Goal: Task Accomplishment & Management: Use online tool/utility

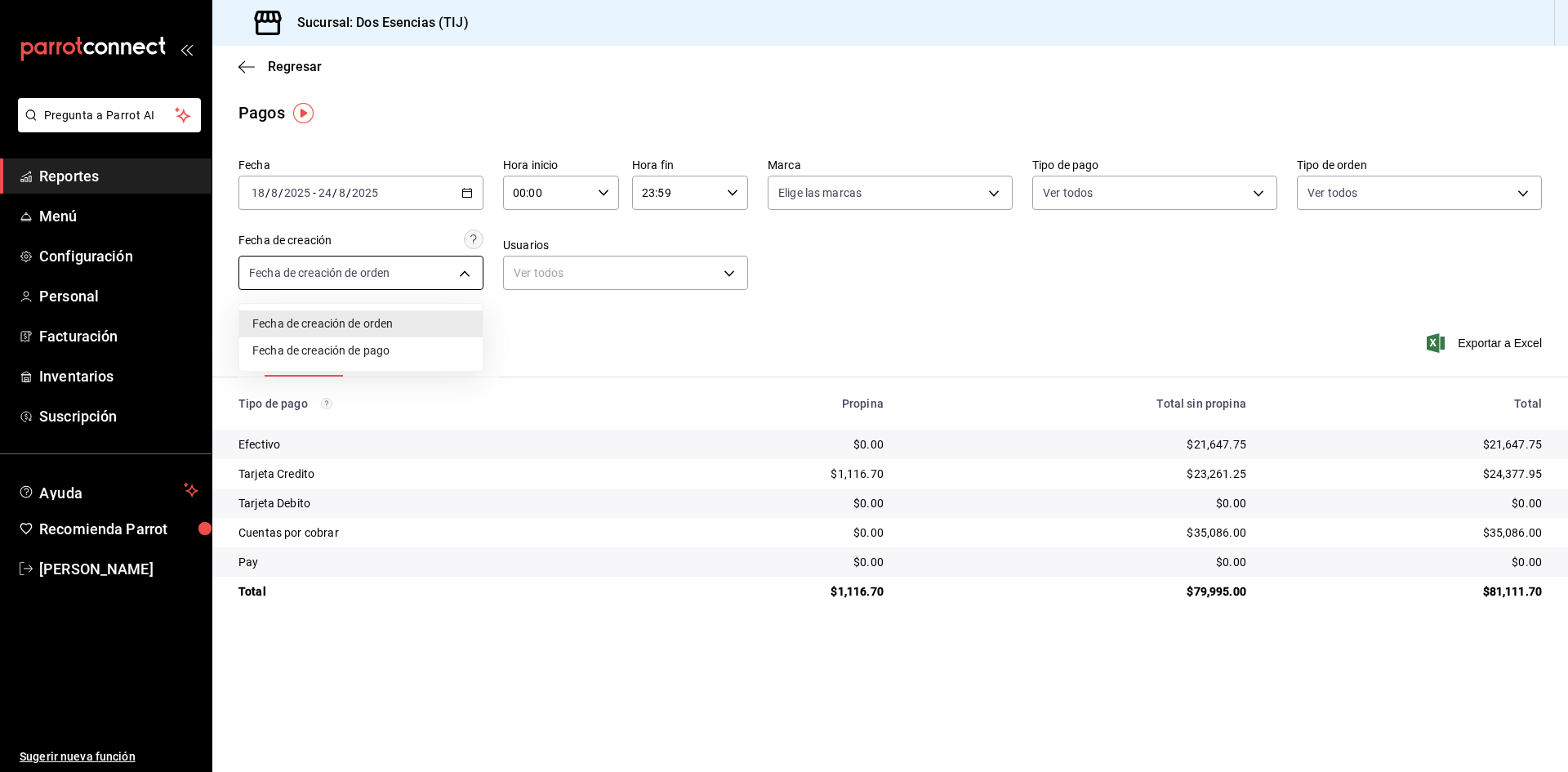
click at [468, 270] on body "Pregunta a Parrot AI Reportes Menú Configuración Personal Facturación Inventari…" at bounding box center [784, 386] width 1568 height 772
click at [101, 170] on div at bounding box center [784, 386] width 1568 height 772
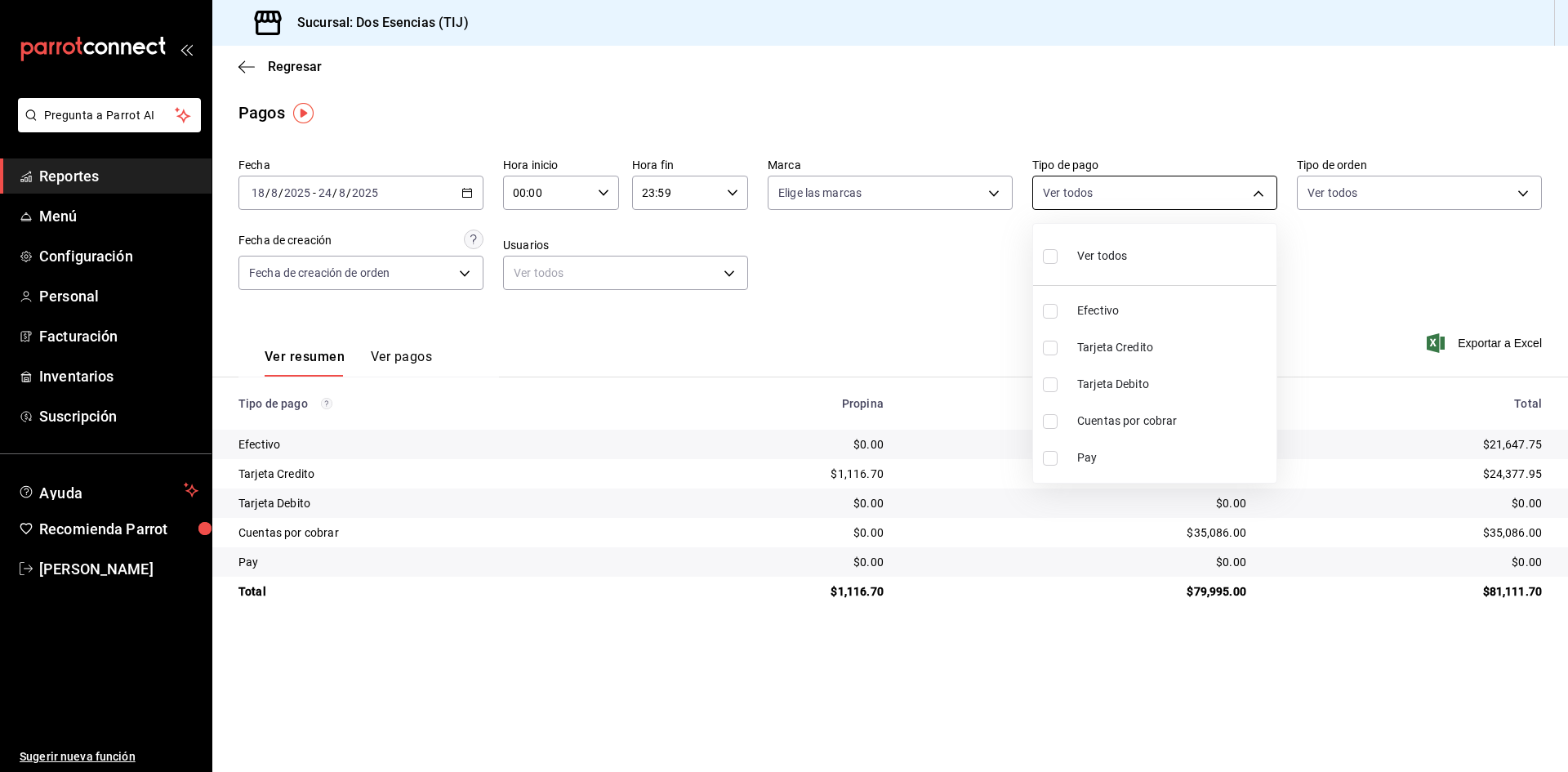
click at [1263, 187] on body "Pregunta a Parrot AI Reportes Menú Configuración Personal Facturación Inventari…" at bounding box center [784, 386] width 1568 height 772
click at [1152, 182] on div at bounding box center [784, 386] width 1568 height 772
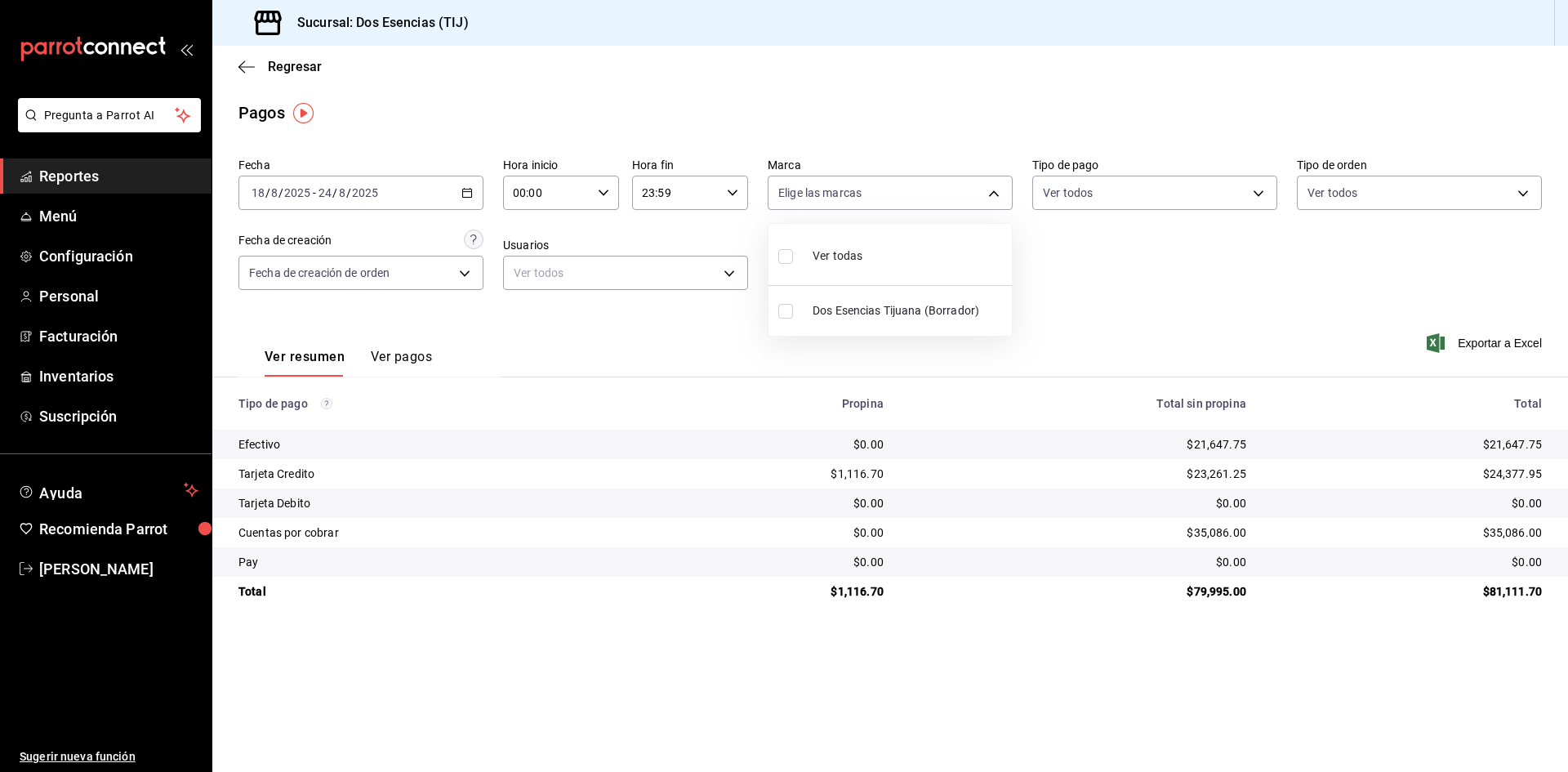
click at [990, 201] on body "Pregunta a Parrot AI Reportes Menú Configuración Personal Facturación Inventari…" at bounding box center [784, 386] width 1568 height 772
click at [68, 176] on div at bounding box center [784, 386] width 1568 height 772
click at [1259, 192] on body "Pregunta a Parrot AI Reportes Menú Configuración Personal Facturación Inventari…" at bounding box center [784, 386] width 1568 height 772
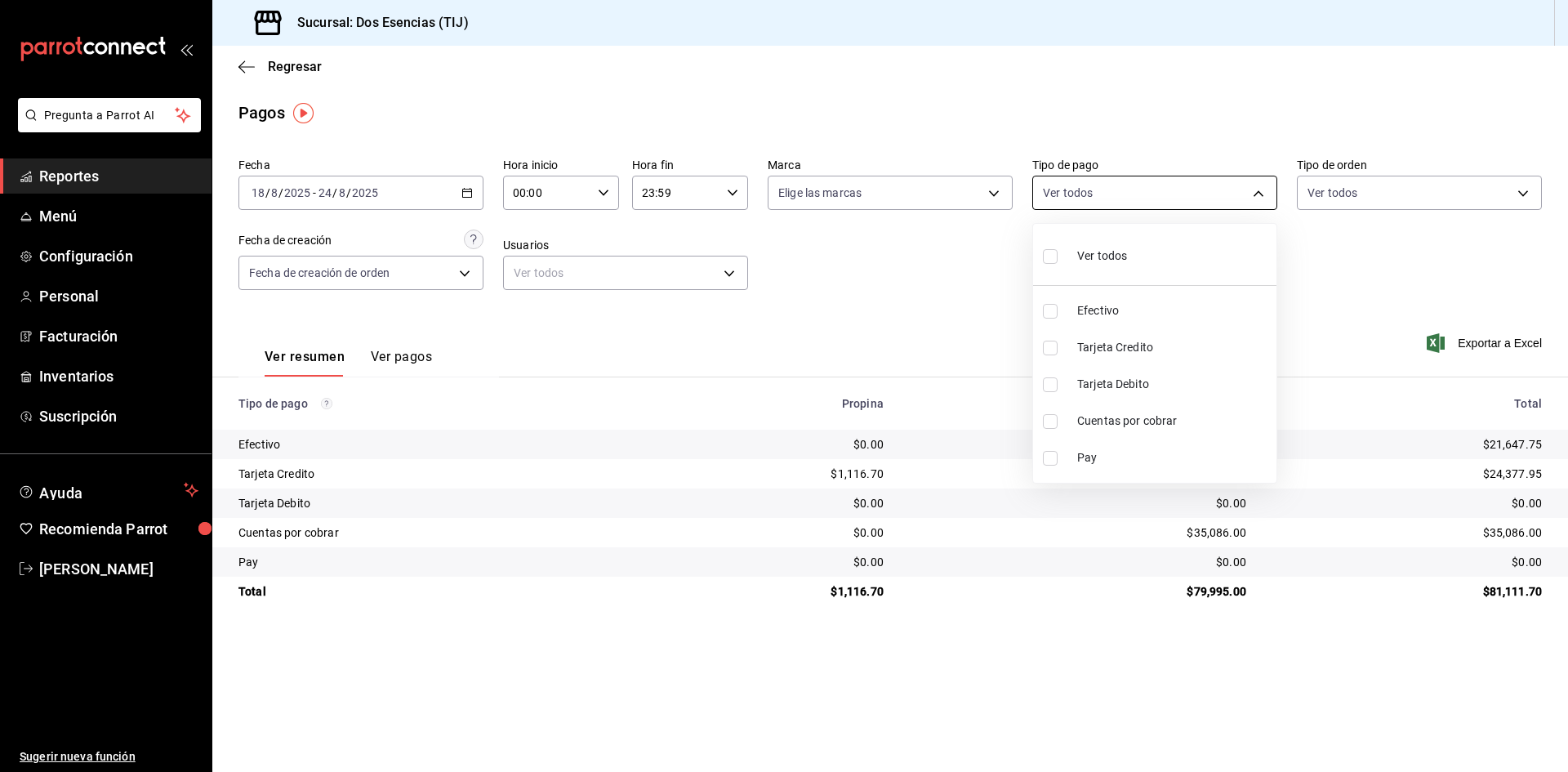
click at [1259, 192] on div at bounding box center [784, 386] width 1568 height 772
click at [65, 174] on span "Reportes" at bounding box center [118, 176] width 159 height 22
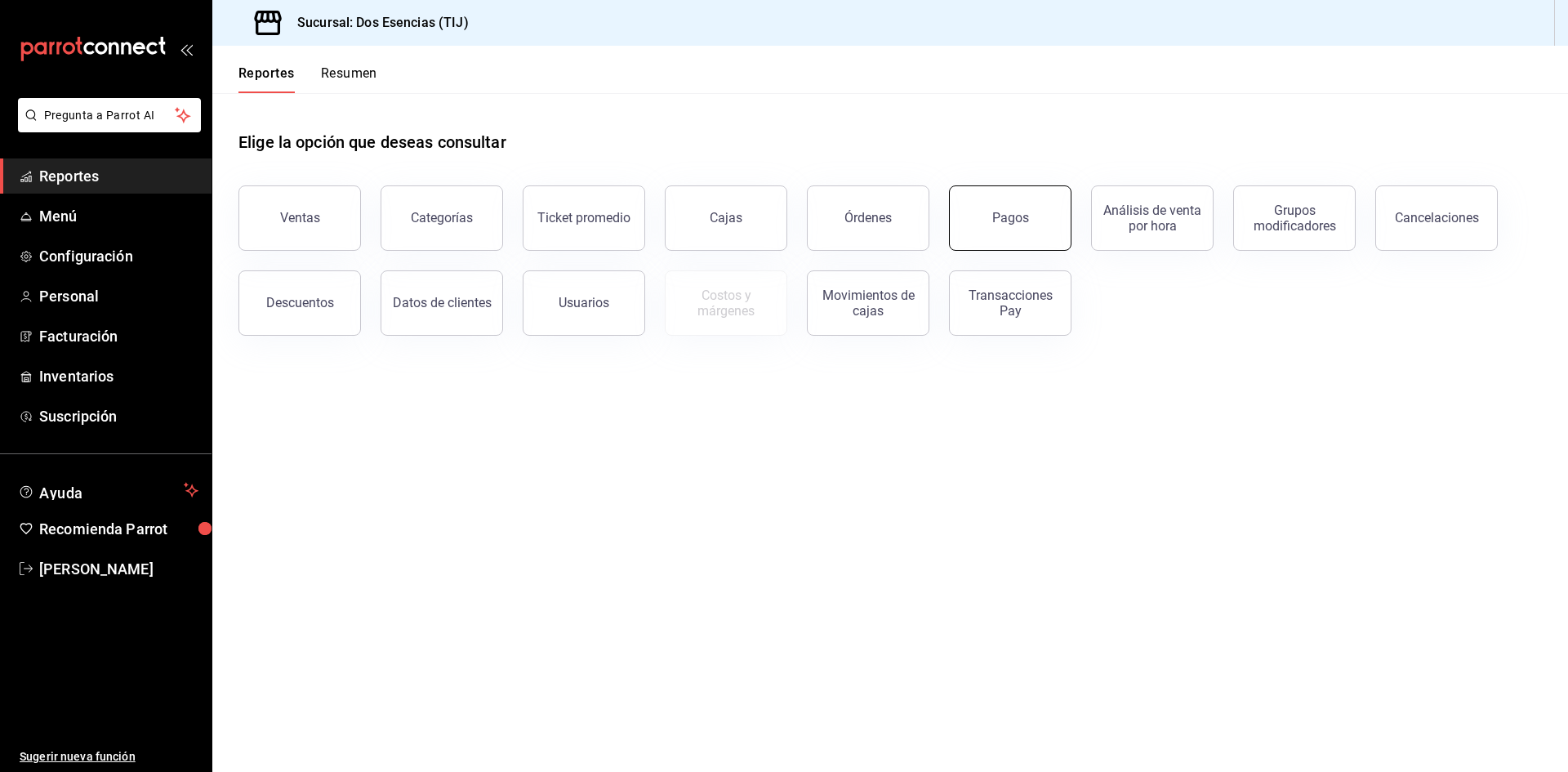
click at [974, 213] on button "Pagos" at bounding box center [1011, 218] width 123 height 65
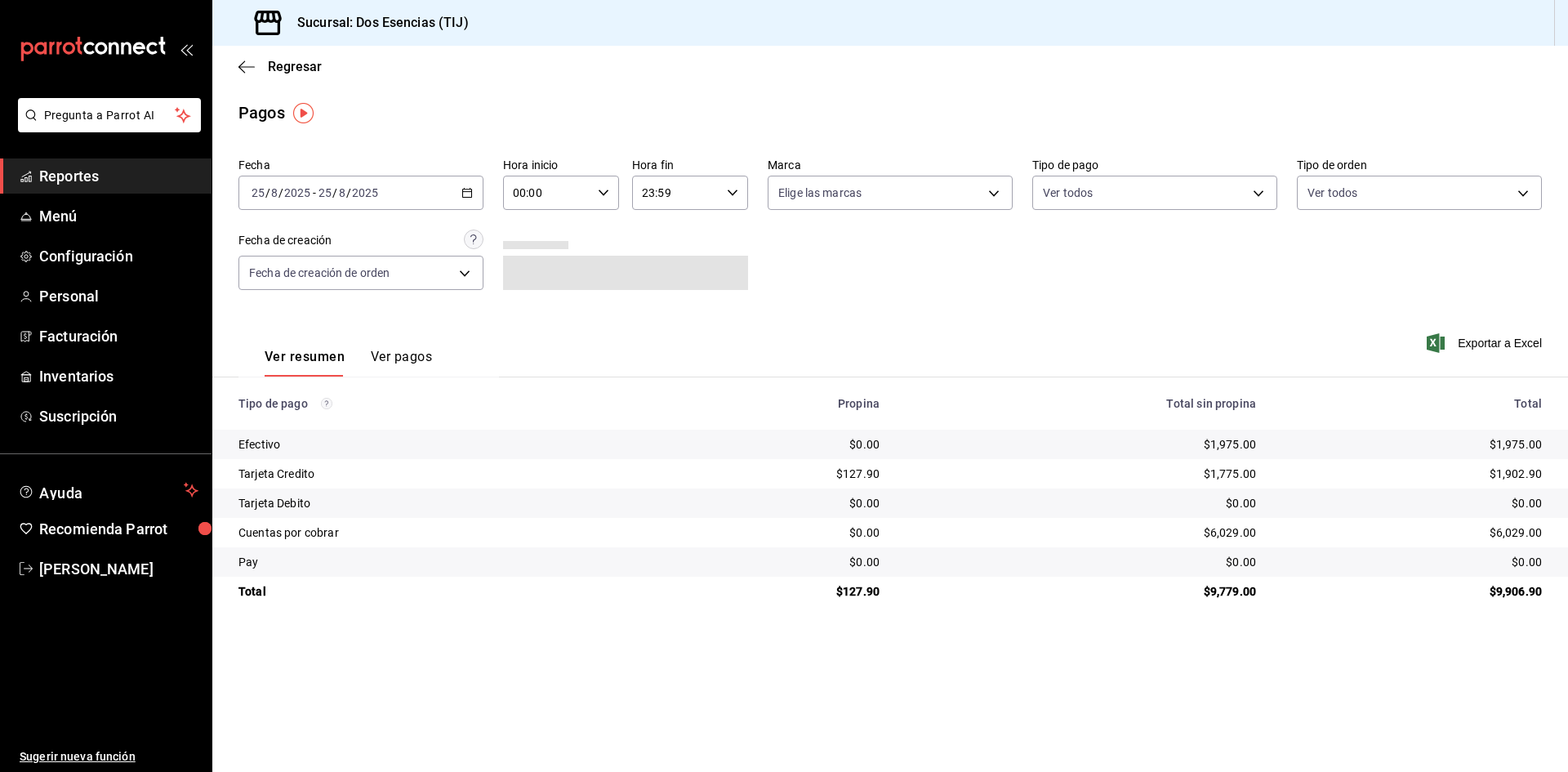
click at [469, 191] on icon "button" at bounding box center [467, 193] width 12 height 12
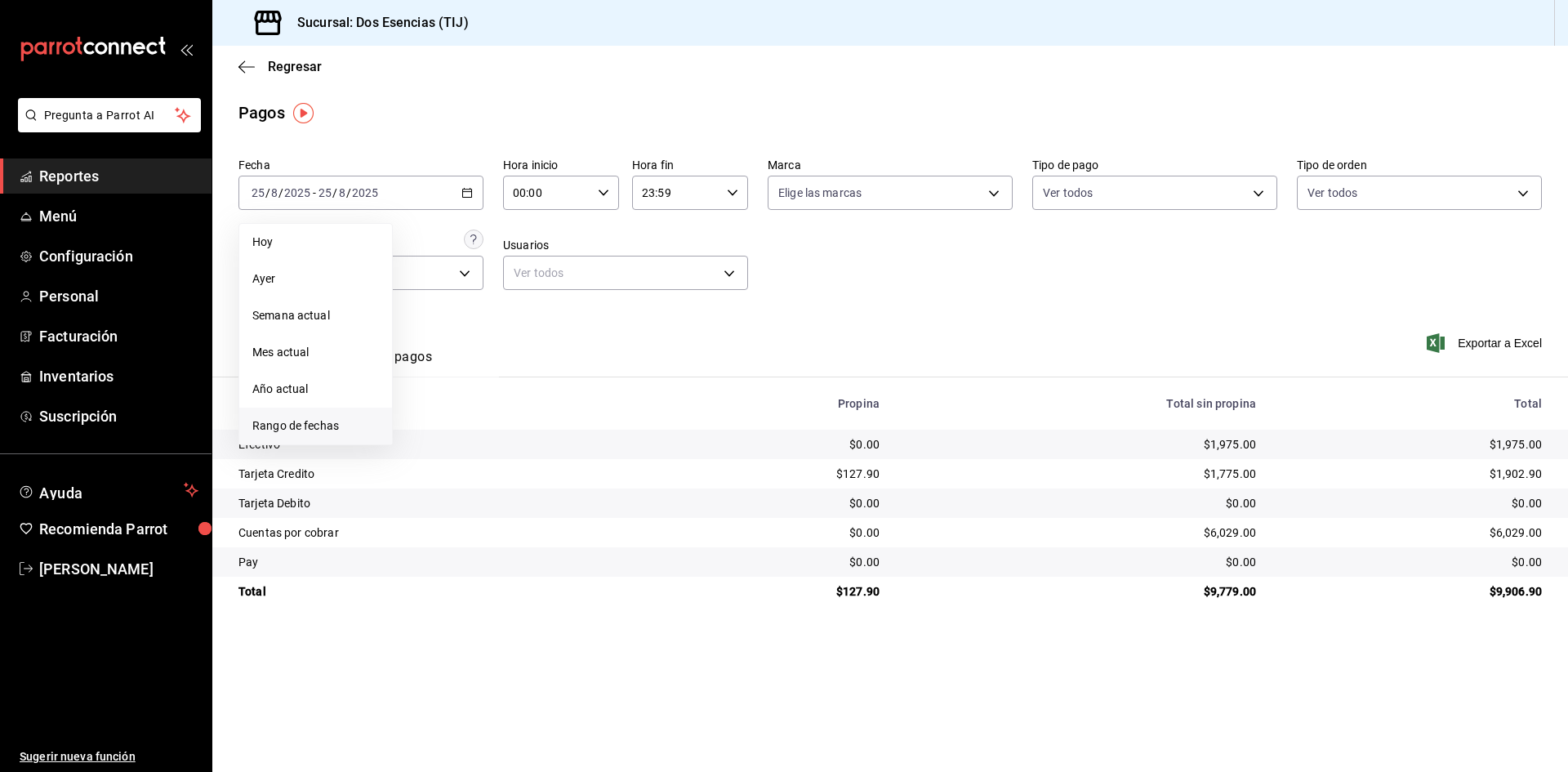
click at [309, 428] on span "Rango de fechas" at bounding box center [316, 426] width 127 height 17
click at [540, 409] on abbr "22" at bounding box center [543, 409] width 11 height 12
click at [607, 408] on button "24" at bounding box center [601, 409] width 29 height 30
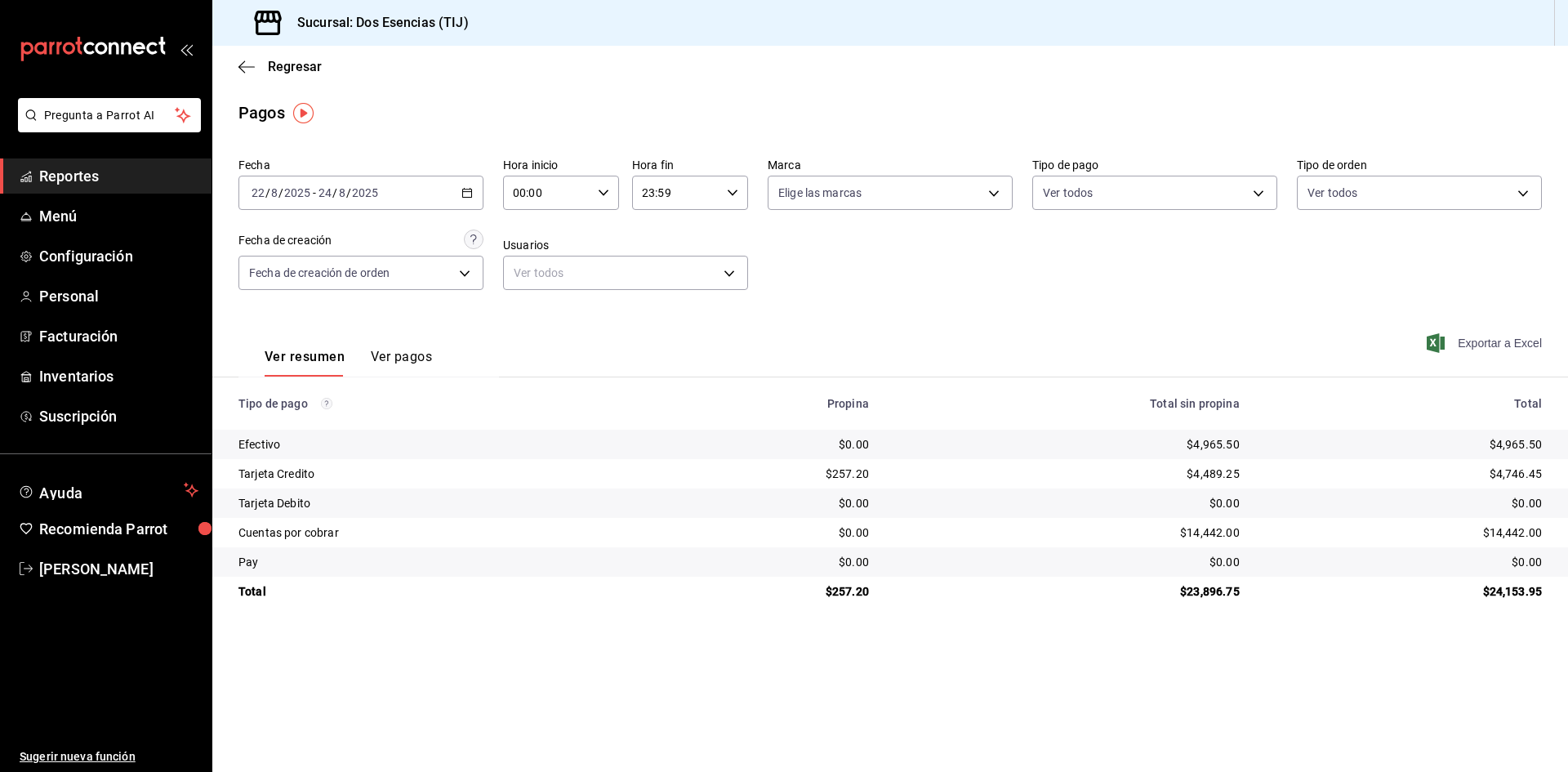
click at [1481, 346] on span "Exportar a Excel" at bounding box center [1486, 343] width 112 height 20
